Goal: Task Accomplishment & Management: Use online tool/utility

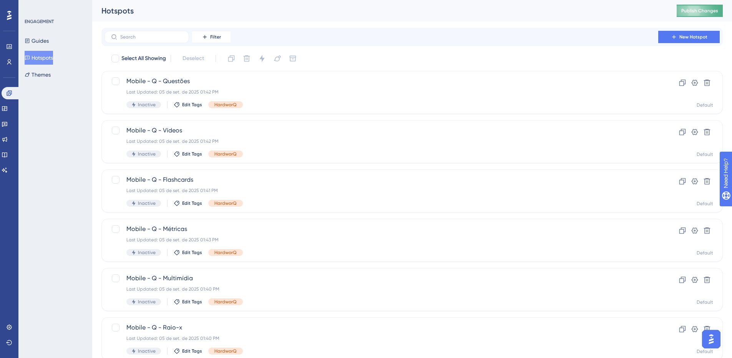
click at [492, 15] on button "Publish Changes" at bounding box center [700, 11] width 46 height 12
click at [48, 37] on button "Guides" at bounding box center [37, 41] width 24 height 14
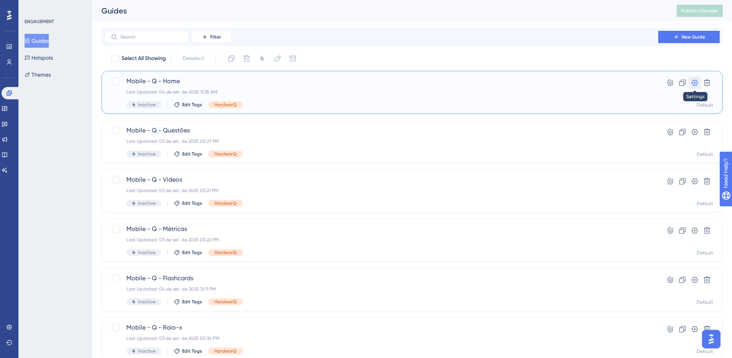
drag, startPoint x: 697, startPoint y: 79, endPoint x: 467, endPoint y: 83, distance: 230.4
click at [492, 79] on icon at bounding box center [695, 83] width 8 height 8
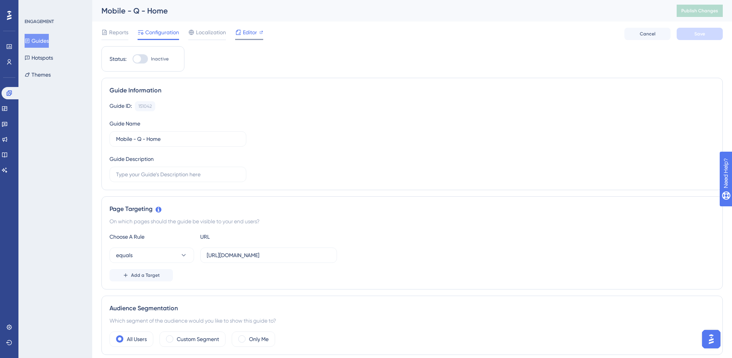
click at [246, 28] on span "Editor" at bounding box center [250, 32] width 14 height 9
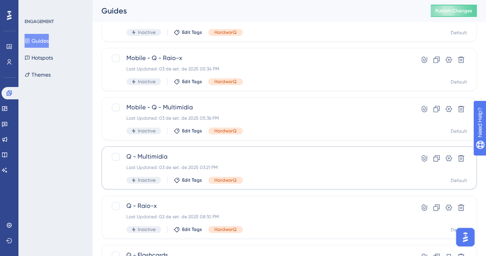
scroll to position [341, 0]
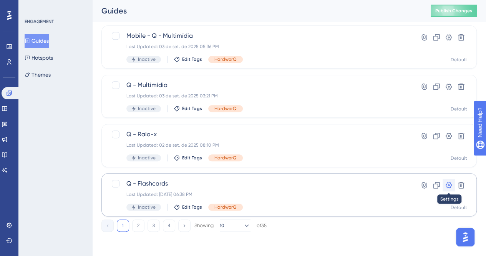
click at [450, 185] on icon at bounding box center [449, 185] width 7 height 6
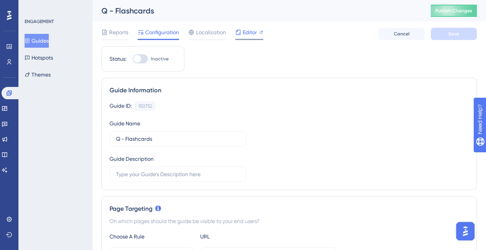
click at [245, 31] on span "Editor" at bounding box center [250, 32] width 14 height 9
